Goal: Transaction & Acquisition: Purchase product/service

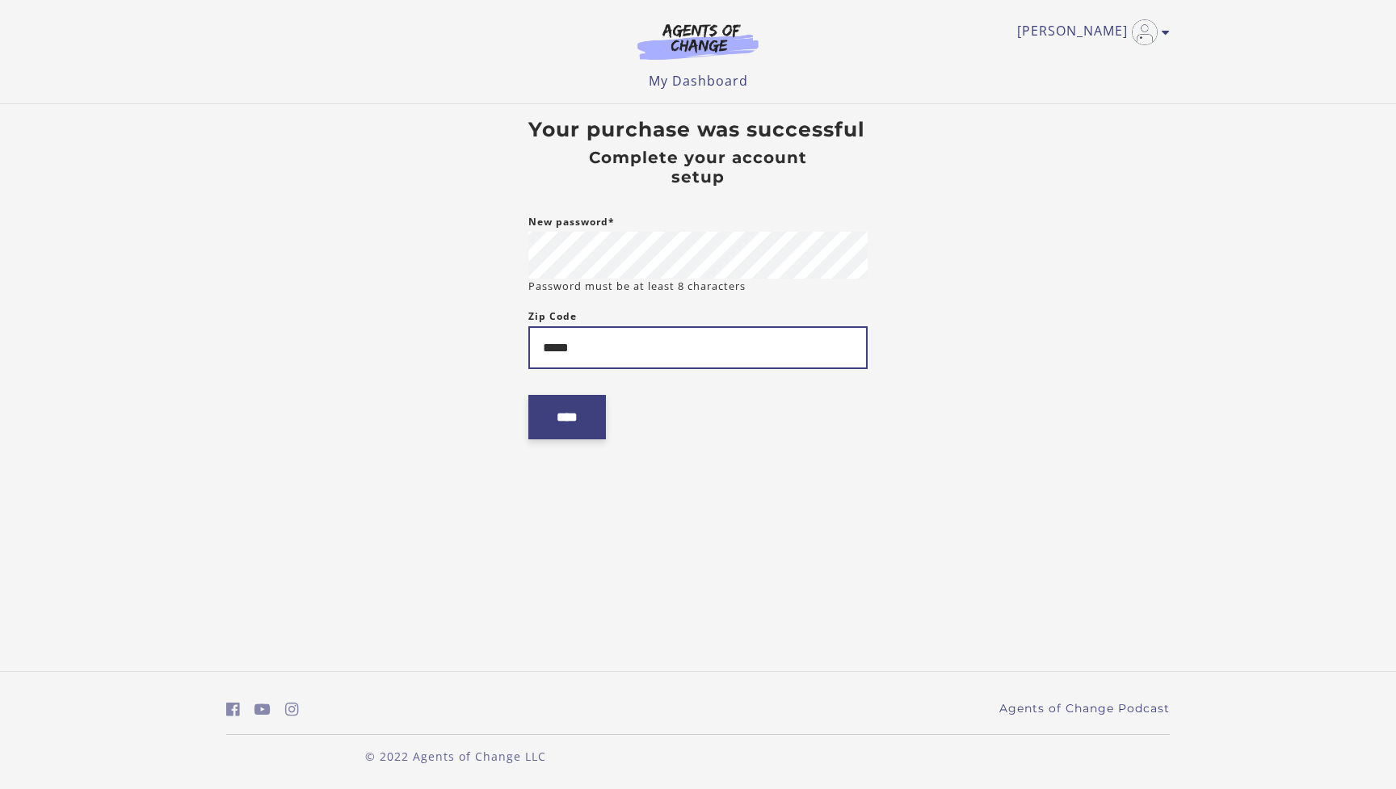
type input "*****"
click at [548, 424] on input "****" at bounding box center [567, 417] width 78 height 44
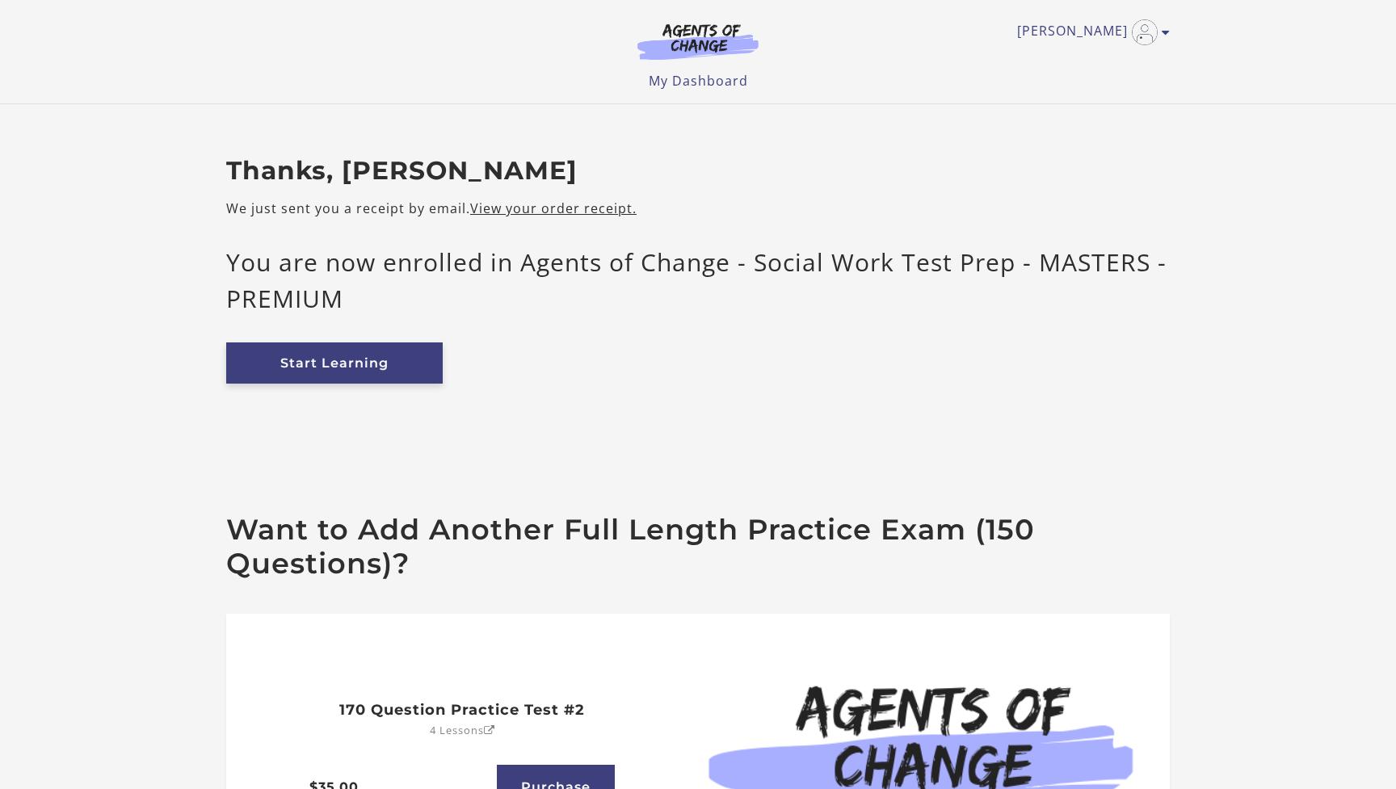
click at [353, 366] on link "Start Learning" at bounding box center [334, 362] width 216 height 41
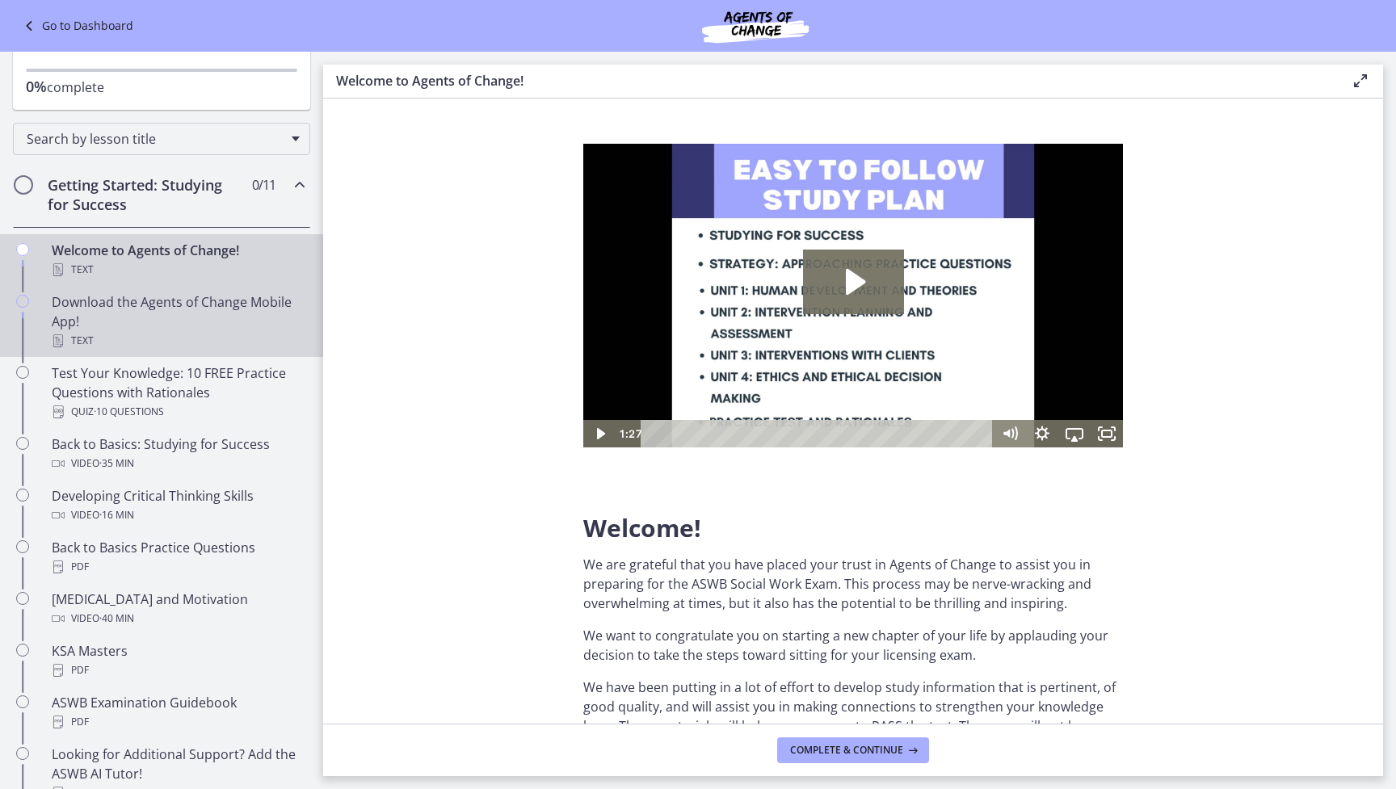
scroll to position [126, 0]
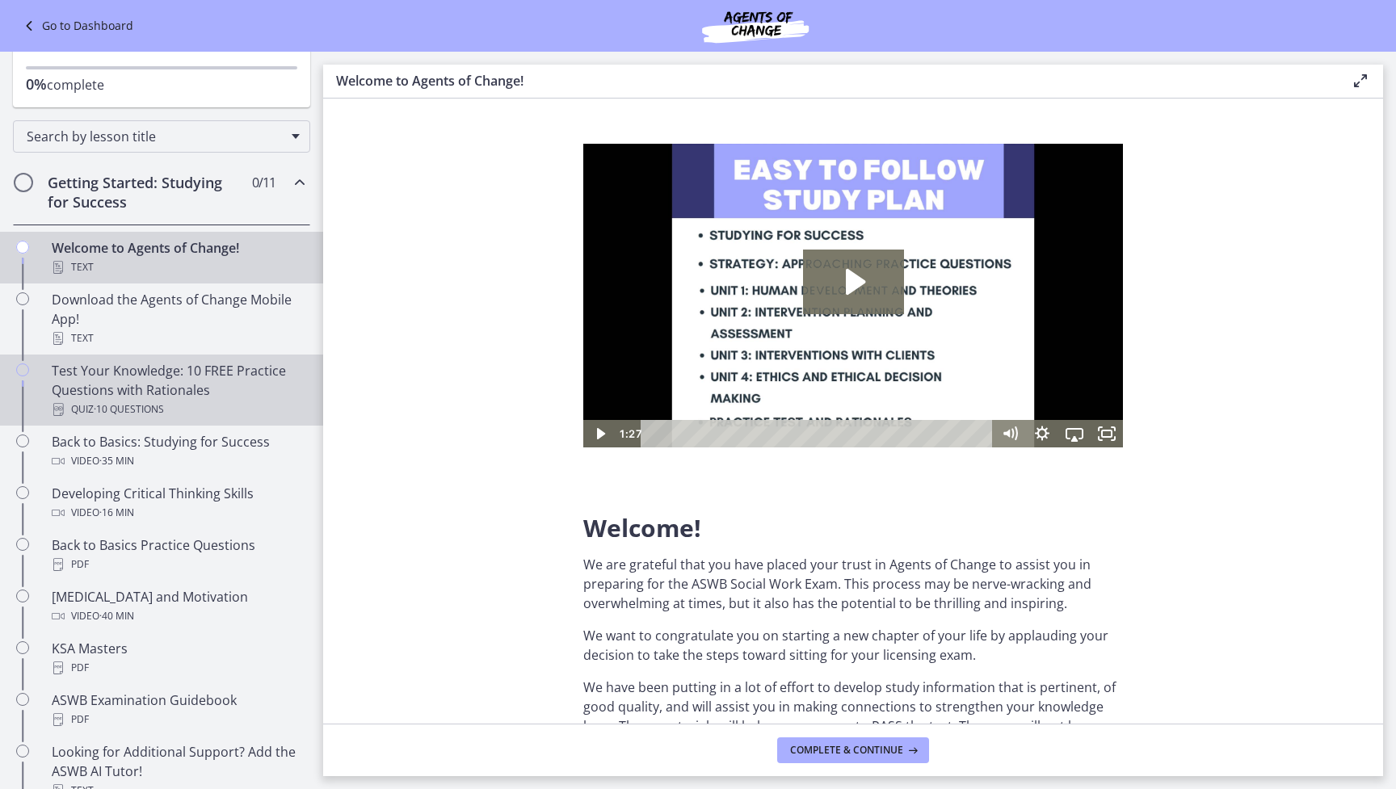
click at [196, 390] on div "Test Your Knowledge: 10 FREE Practice Questions with Rationales Quiz · 10 Quest…" at bounding box center [178, 390] width 252 height 58
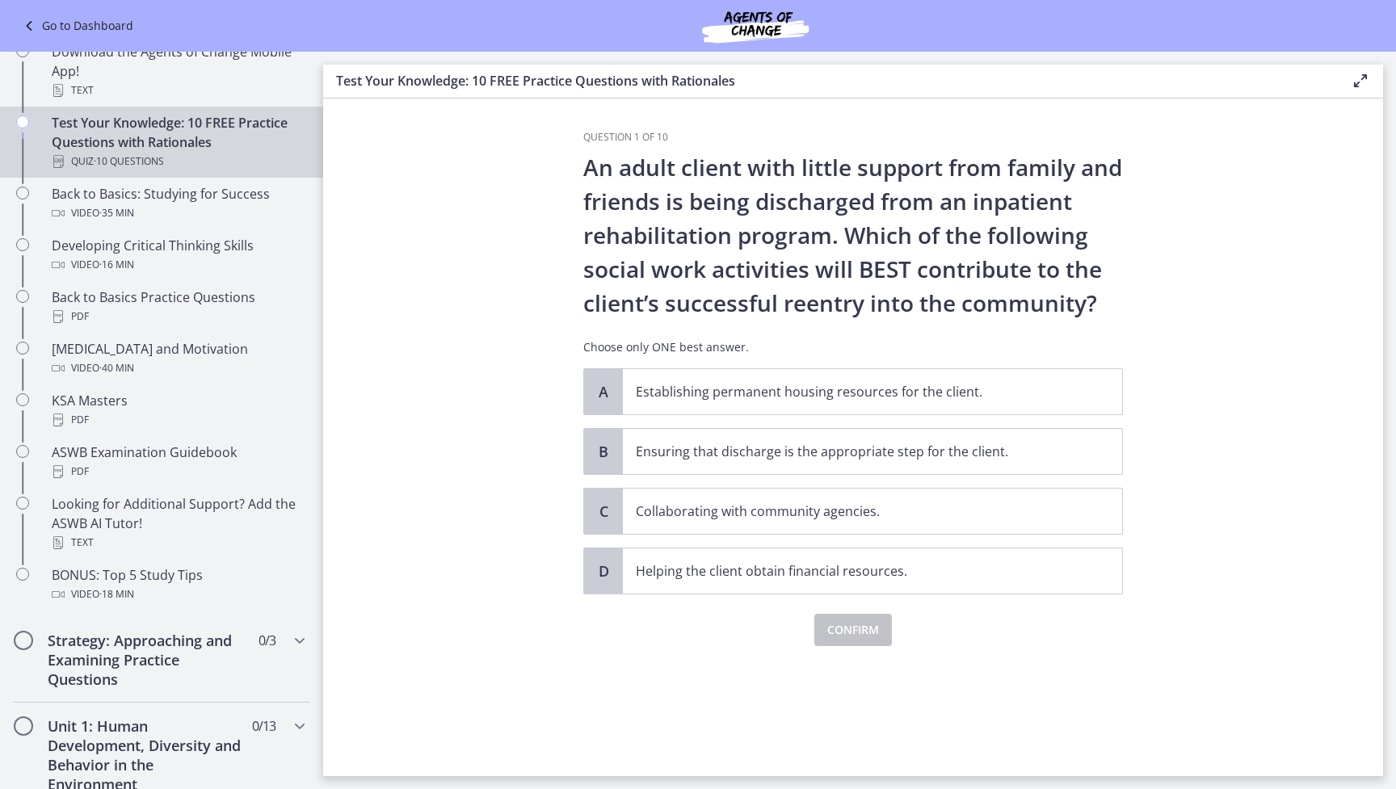
scroll to position [393, 0]
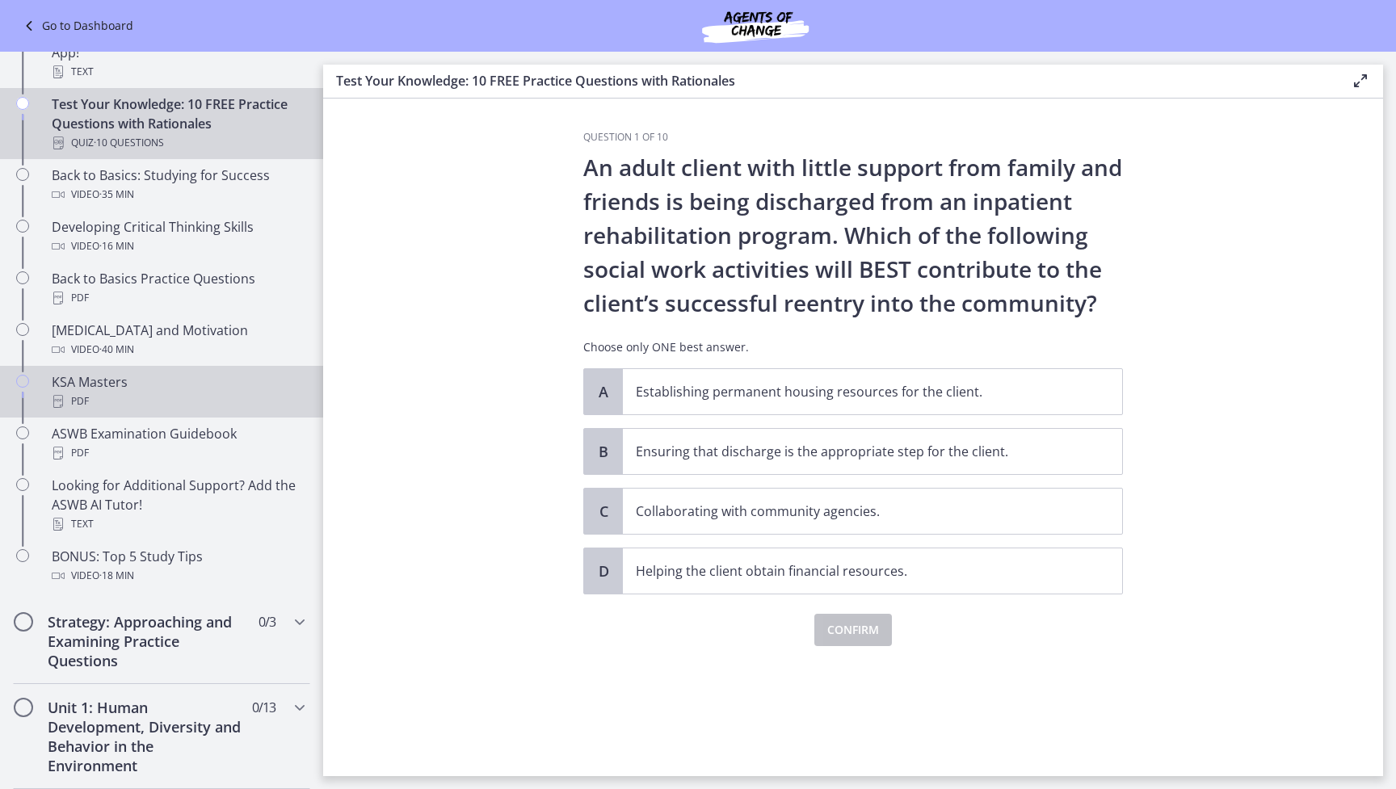
click at [156, 390] on div "KSA Masters PDF" at bounding box center [178, 391] width 252 height 39
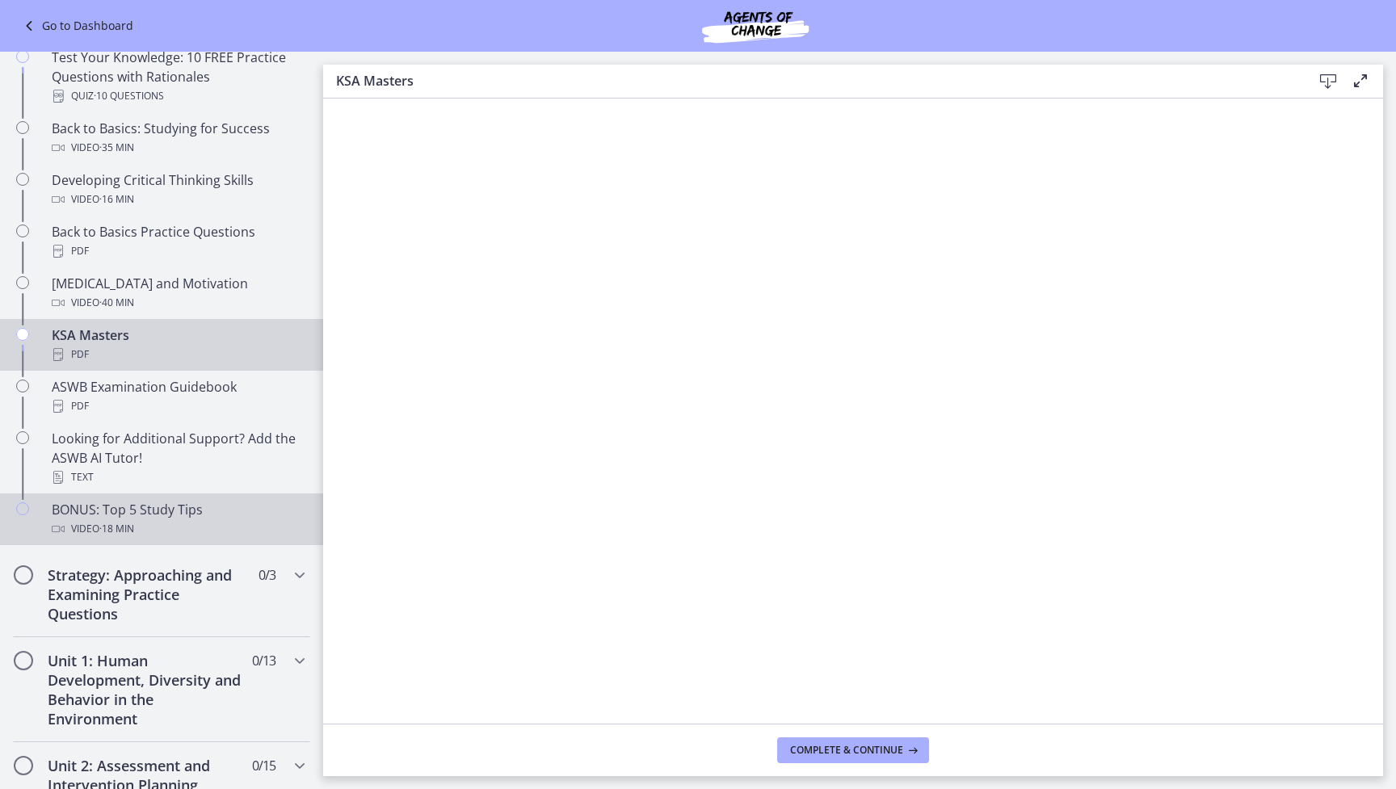
scroll to position [463, 0]
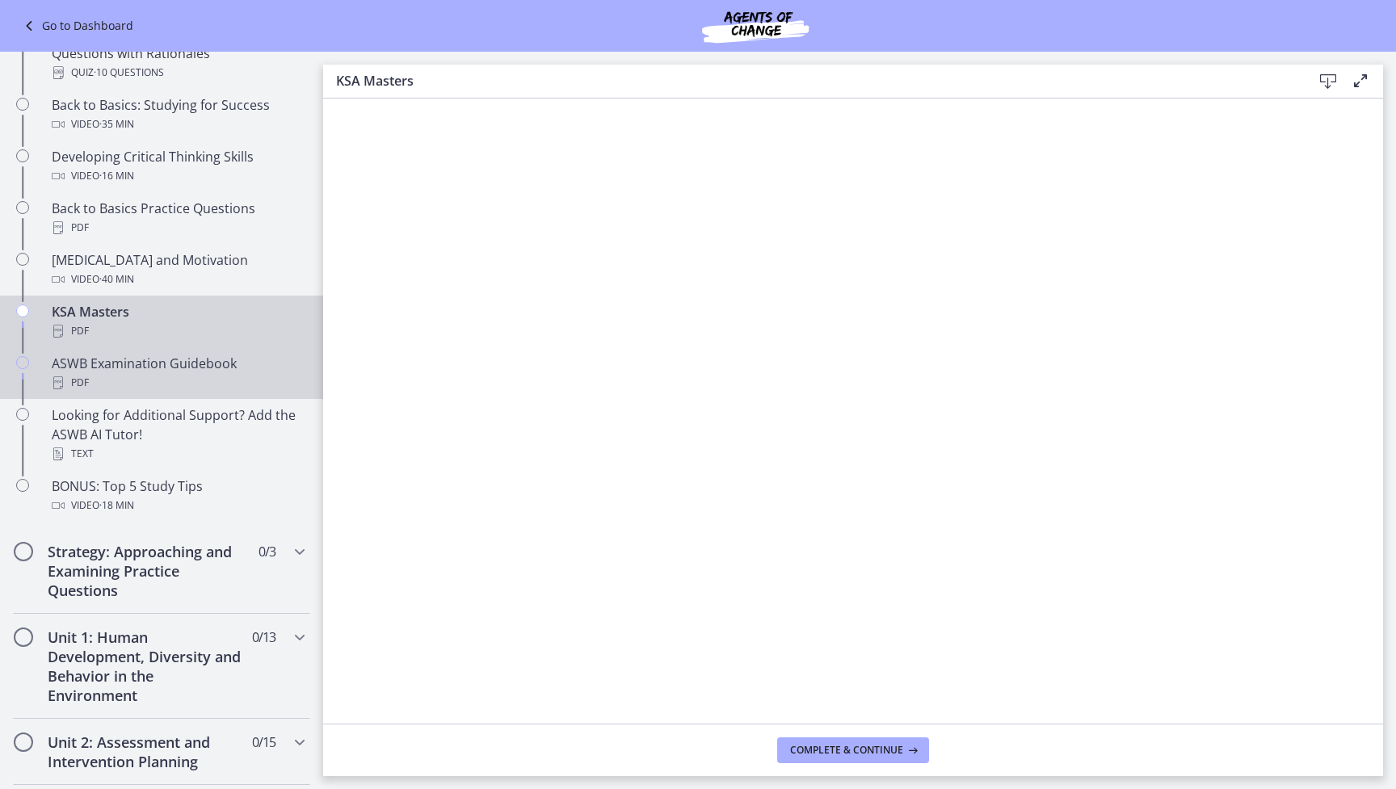
click at [165, 368] on div "ASWB Examination Guidebook PDF" at bounding box center [178, 373] width 252 height 39
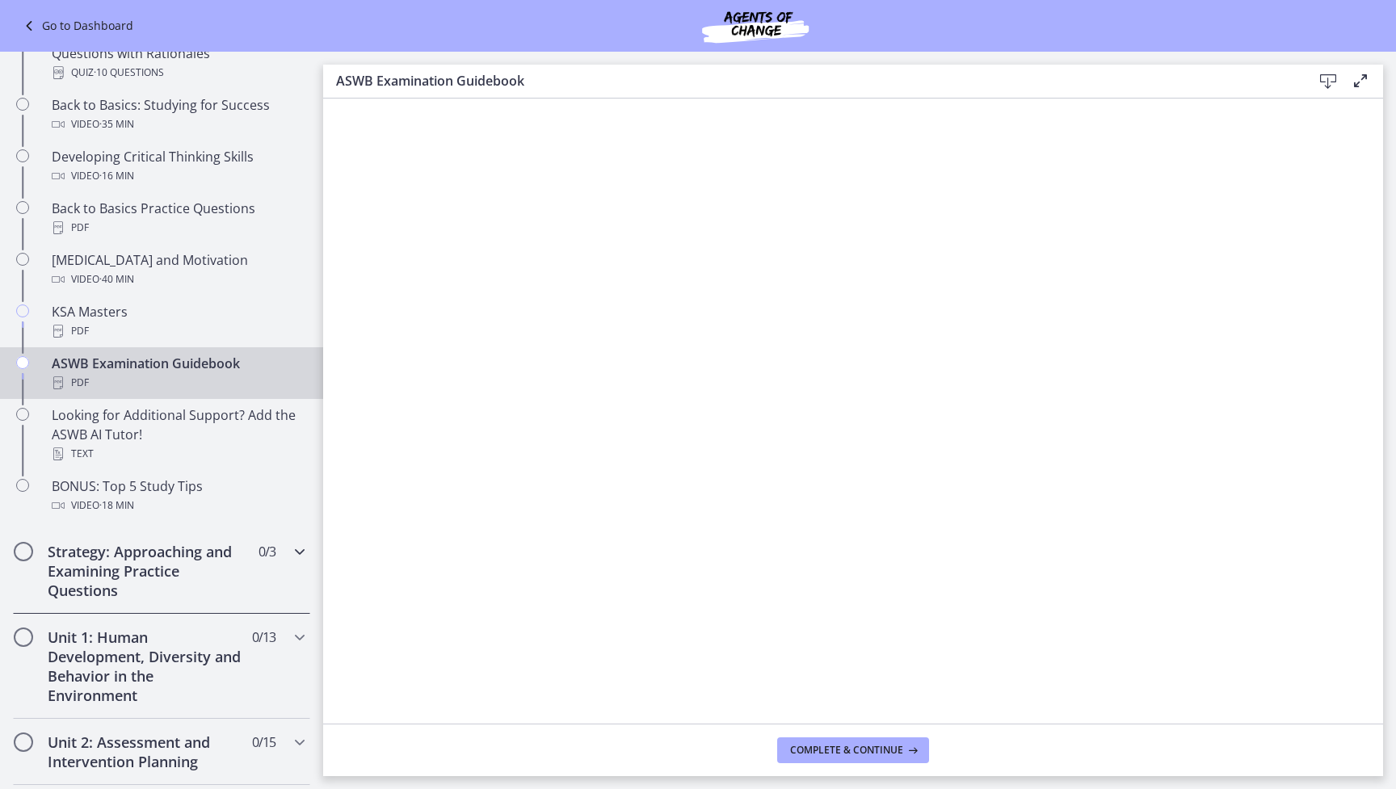
click at [173, 561] on h2 "Strategy: Approaching and Examining Practice Questions" at bounding box center [146, 571] width 197 height 58
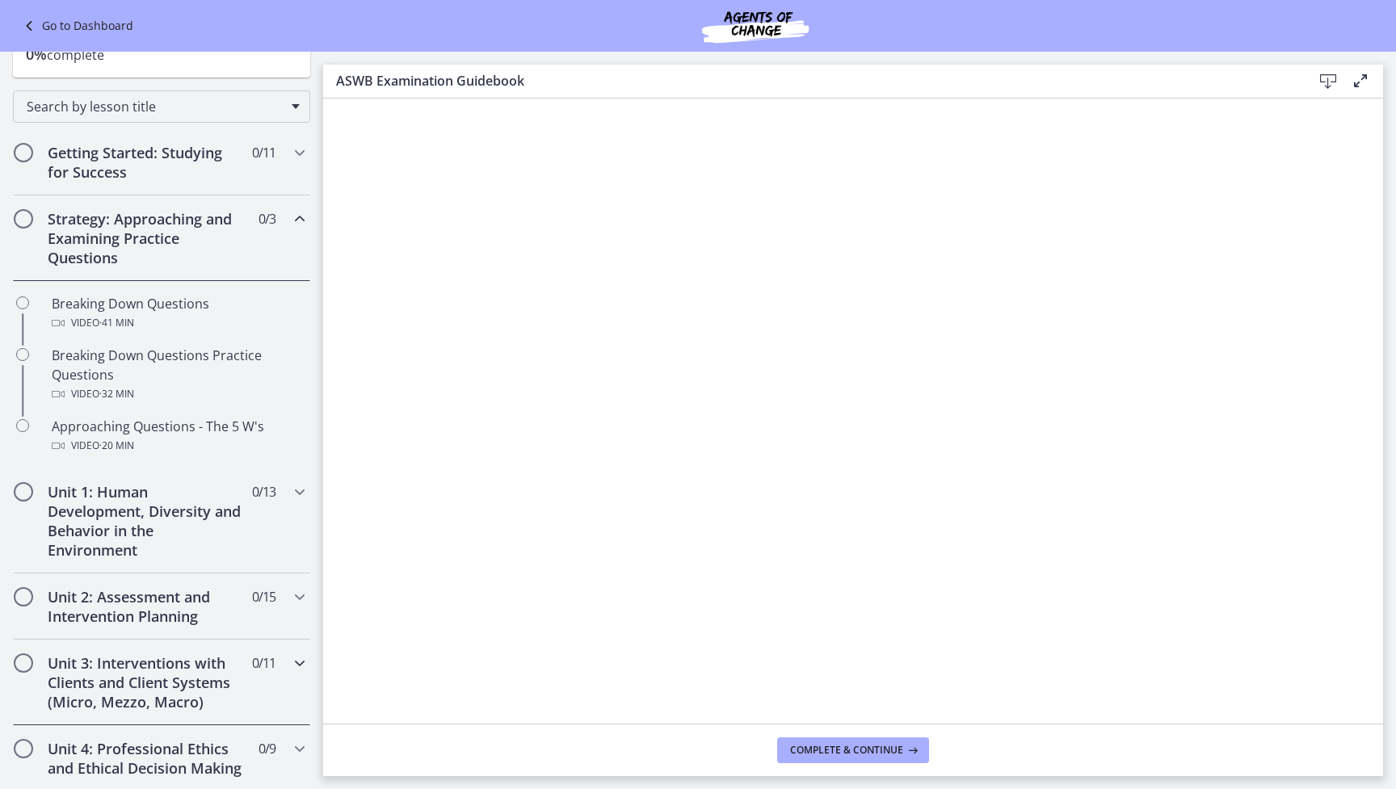
scroll to position [139, 0]
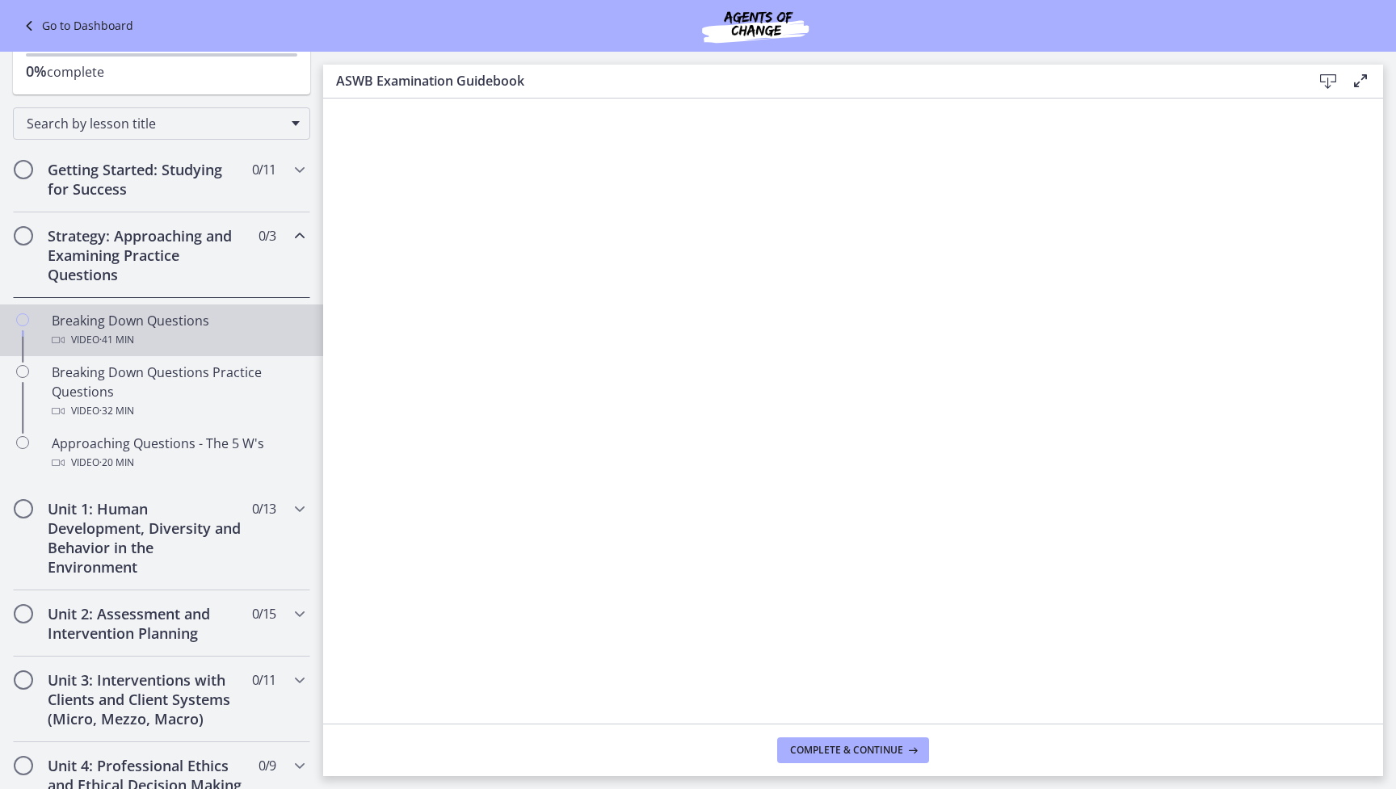
click at [120, 346] on span "· 41 min" at bounding box center [116, 339] width 35 height 19
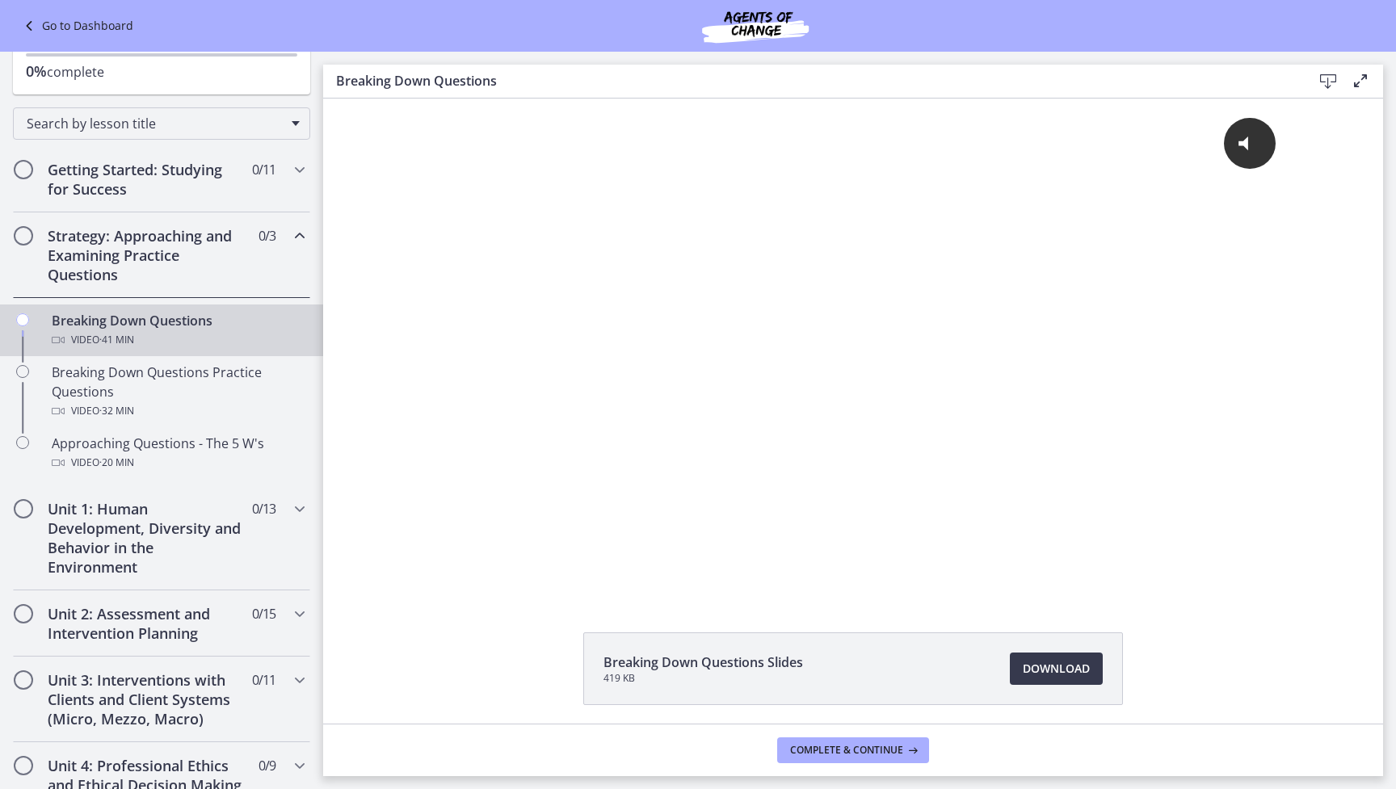
scroll to position [19, 0]
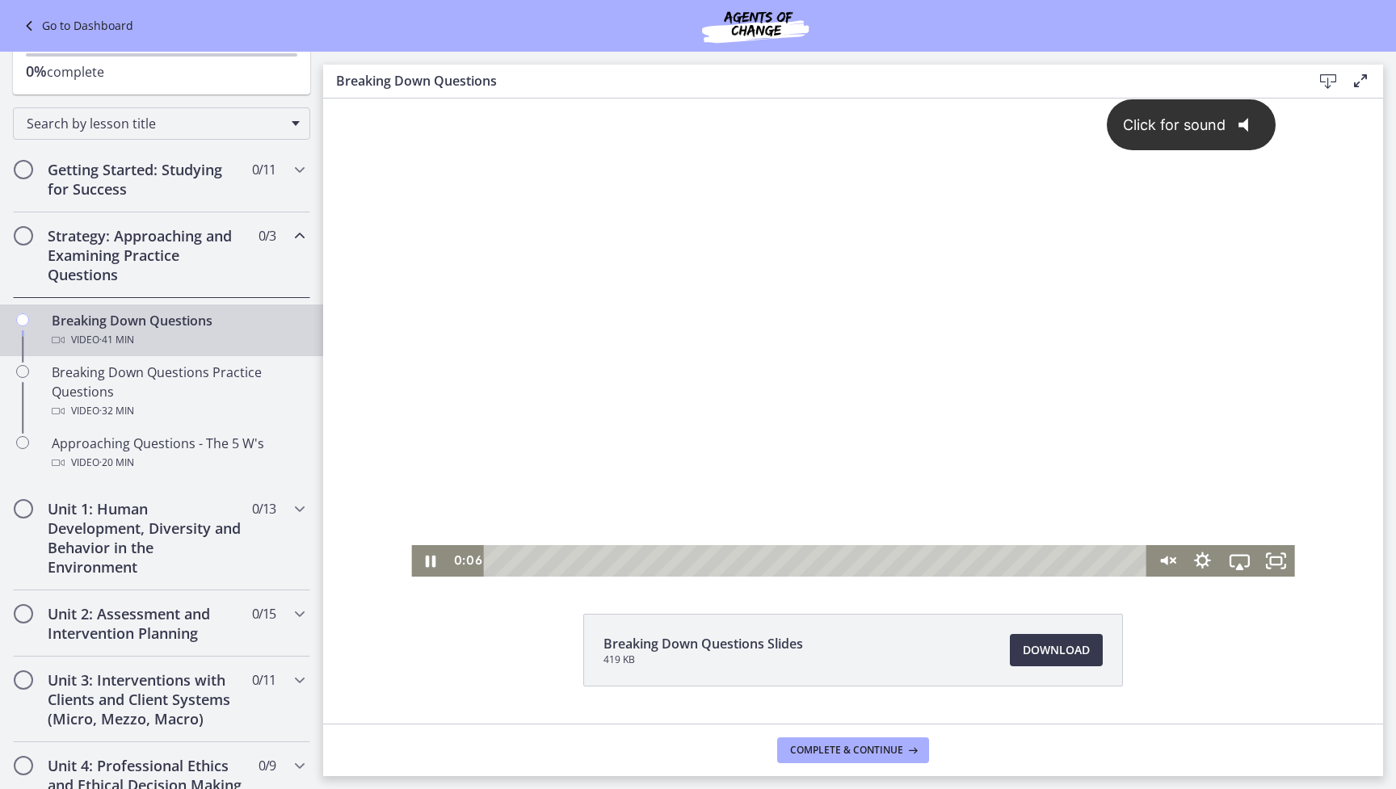
click at [1189, 115] on button "Click for sound @keyframes VOLUME_SMALL_WAVE_FLASH { 0% { opacity: 0; } 33% { o…" at bounding box center [1191, 125] width 169 height 52
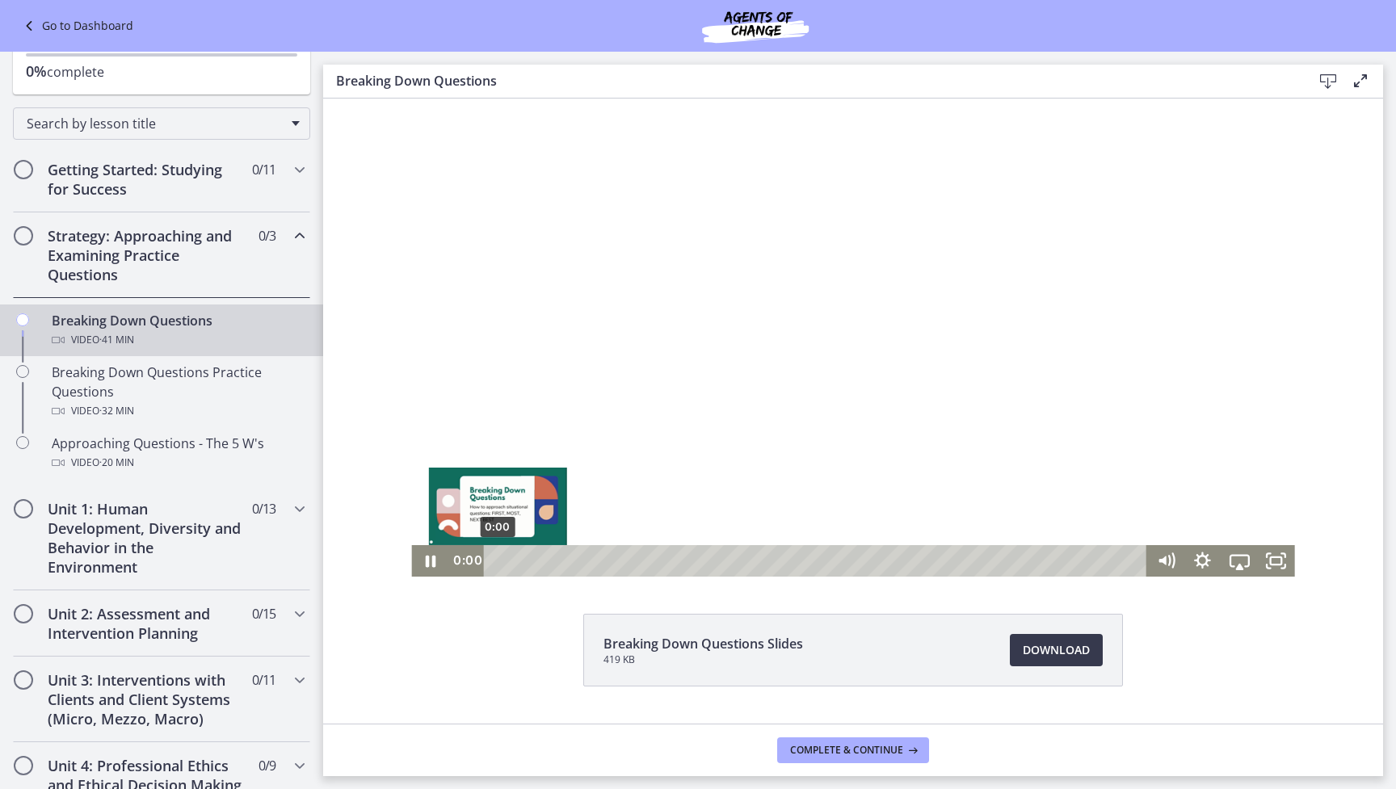
drag, startPoint x: 502, startPoint y: 563, endPoint x: 474, endPoint y: 569, distance: 28.0
click at [474, 569] on div "0:00 0:00" at bounding box center [798, 561] width 700 height 32
click at [615, 457] on div at bounding box center [852, 328] width 883 height 497
click at [540, 452] on div at bounding box center [852, 328] width 883 height 497
